Goal: Check status: Check status

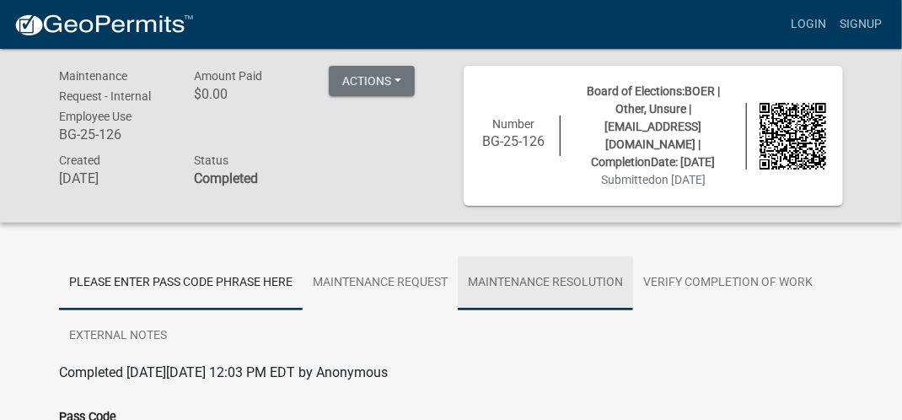
click at [558, 269] on link "Maintenance Resolution" at bounding box center [545, 283] width 175 height 54
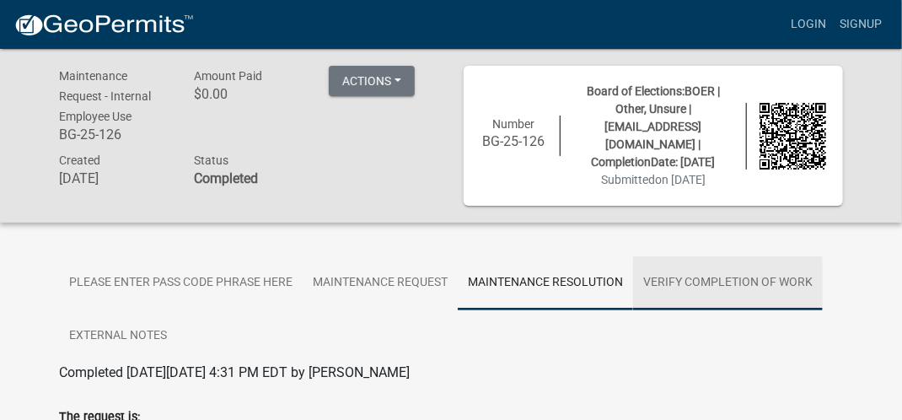
click at [679, 266] on link "Verify Completion of work" at bounding box center [728, 283] width 190 height 54
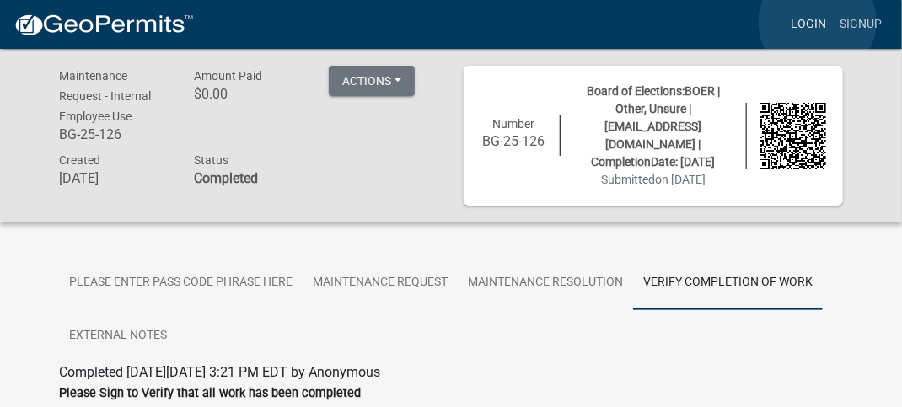
click at [818, 22] on link "Login" at bounding box center [808, 24] width 49 height 32
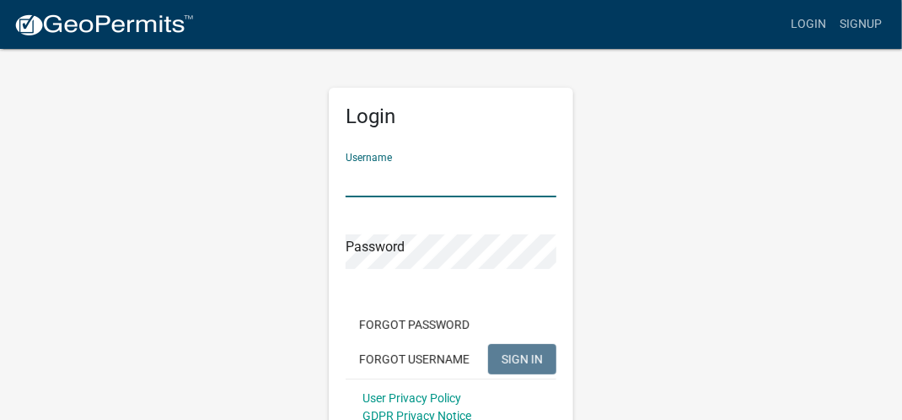
click at [475, 185] on input "Username" at bounding box center [451, 180] width 211 height 35
type input "Nell"
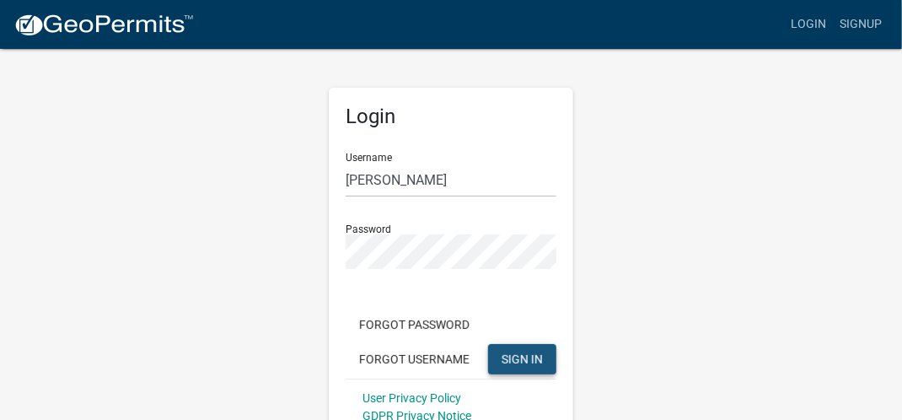
click at [521, 353] on span "SIGN IN" at bounding box center [522, 358] width 41 height 13
